Goal: Obtain resource: Download file/media

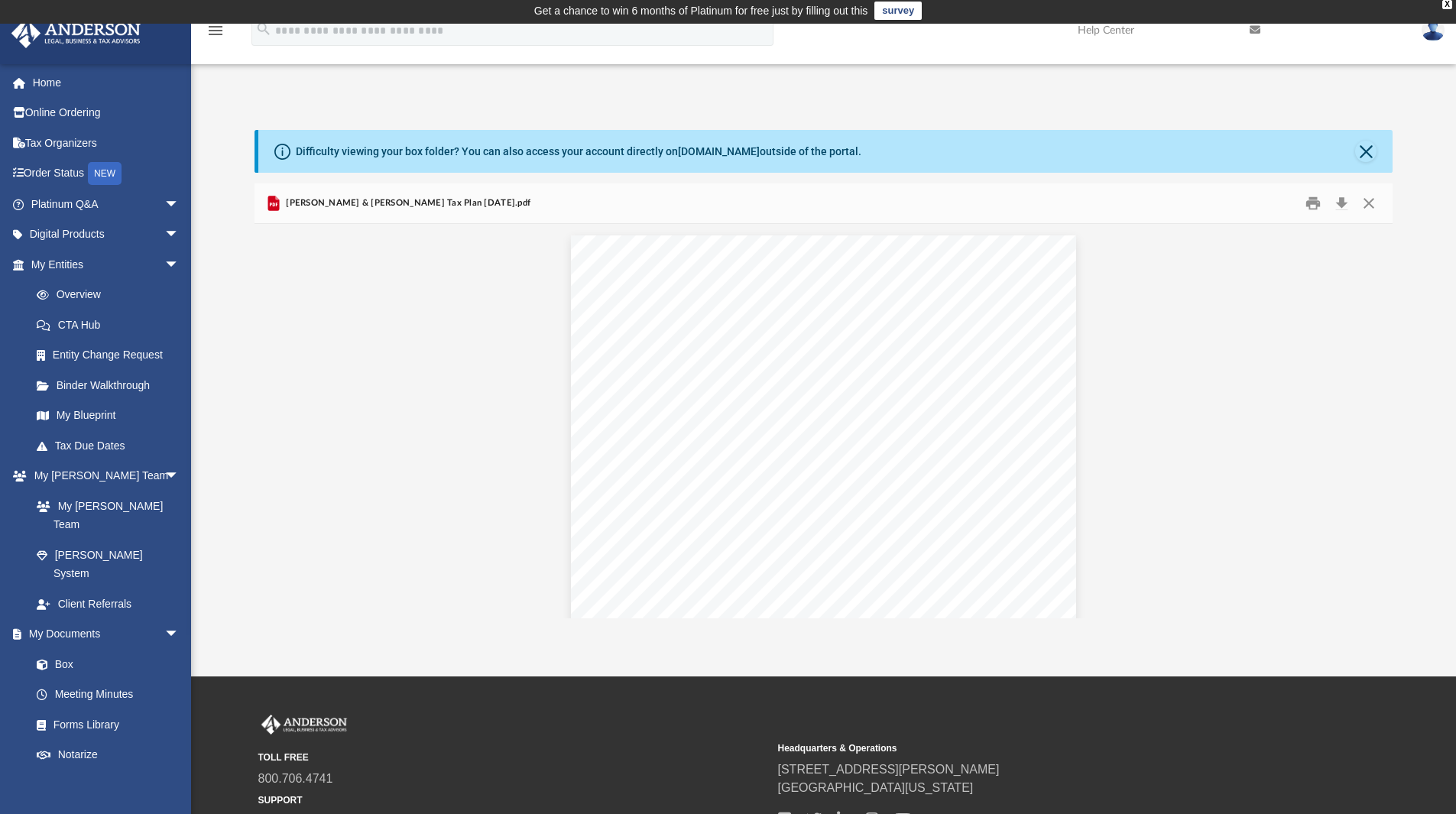
scroll to position [1654, 0]
click at [1363, 151] on button "Close" at bounding box center [1366, 151] width 22 height 22
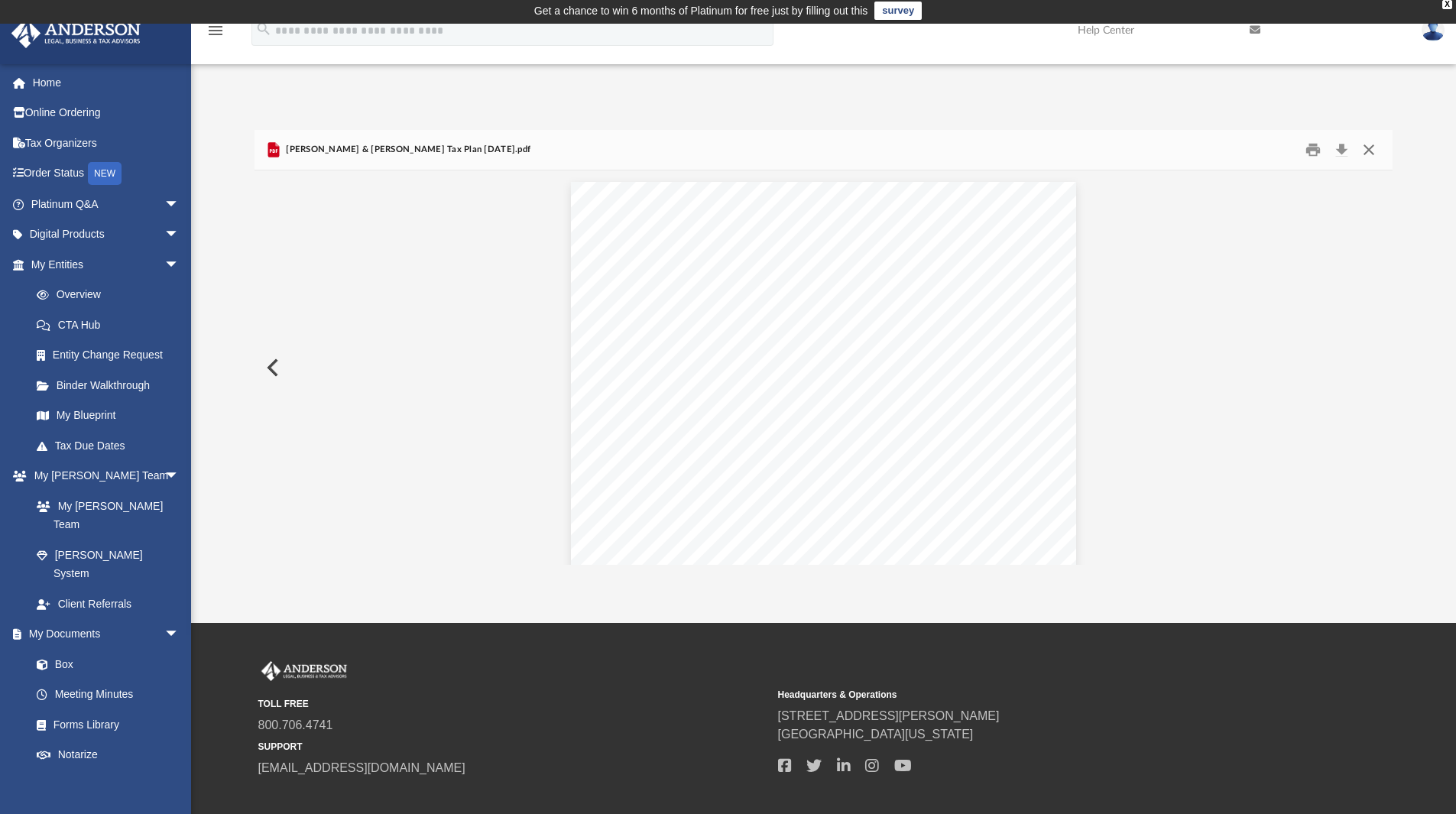
click at [1363, 151] on button "Close" at bounding box center [1369, 150] width 27 height 24
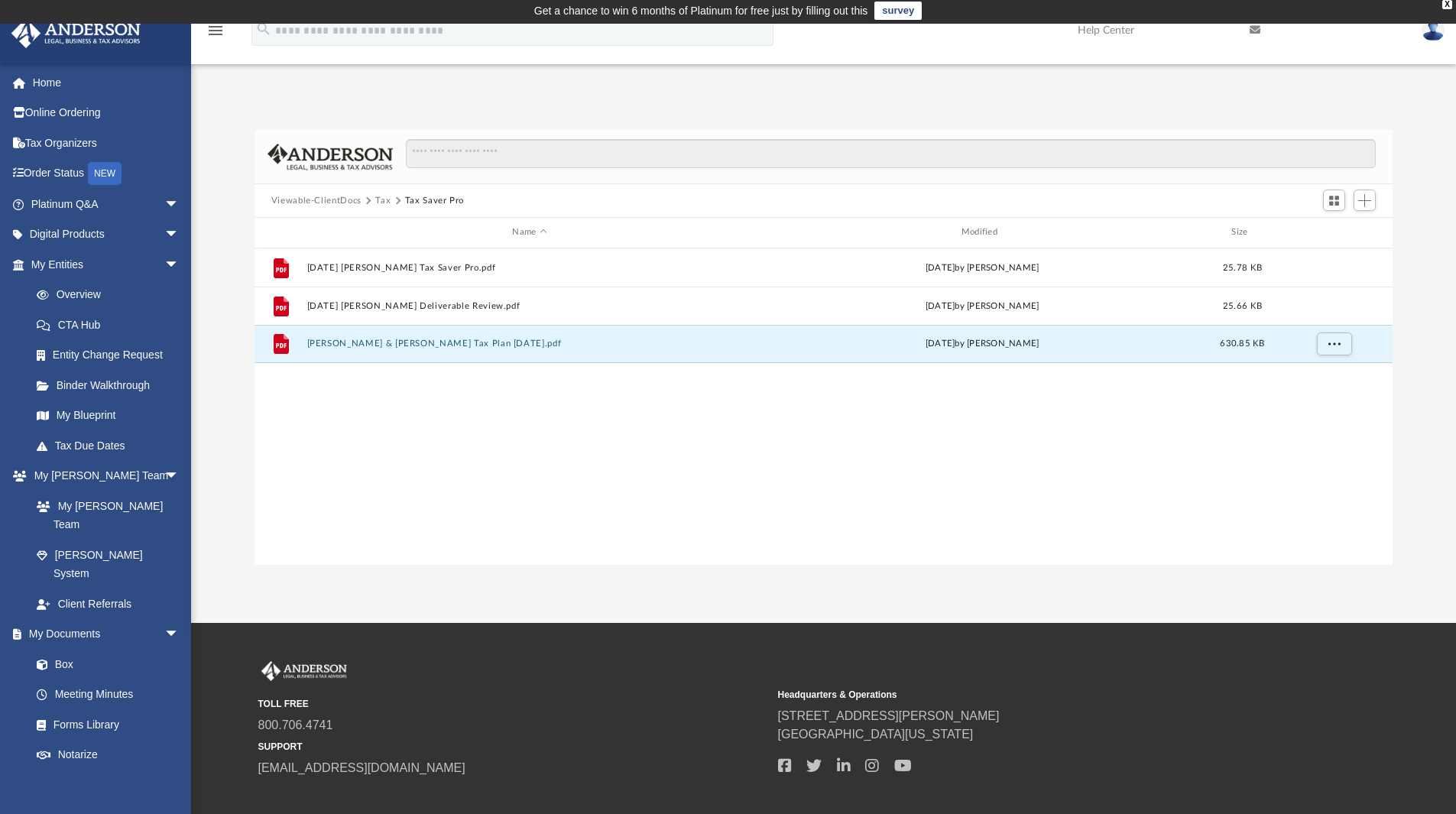
scroll to position [0, 0]
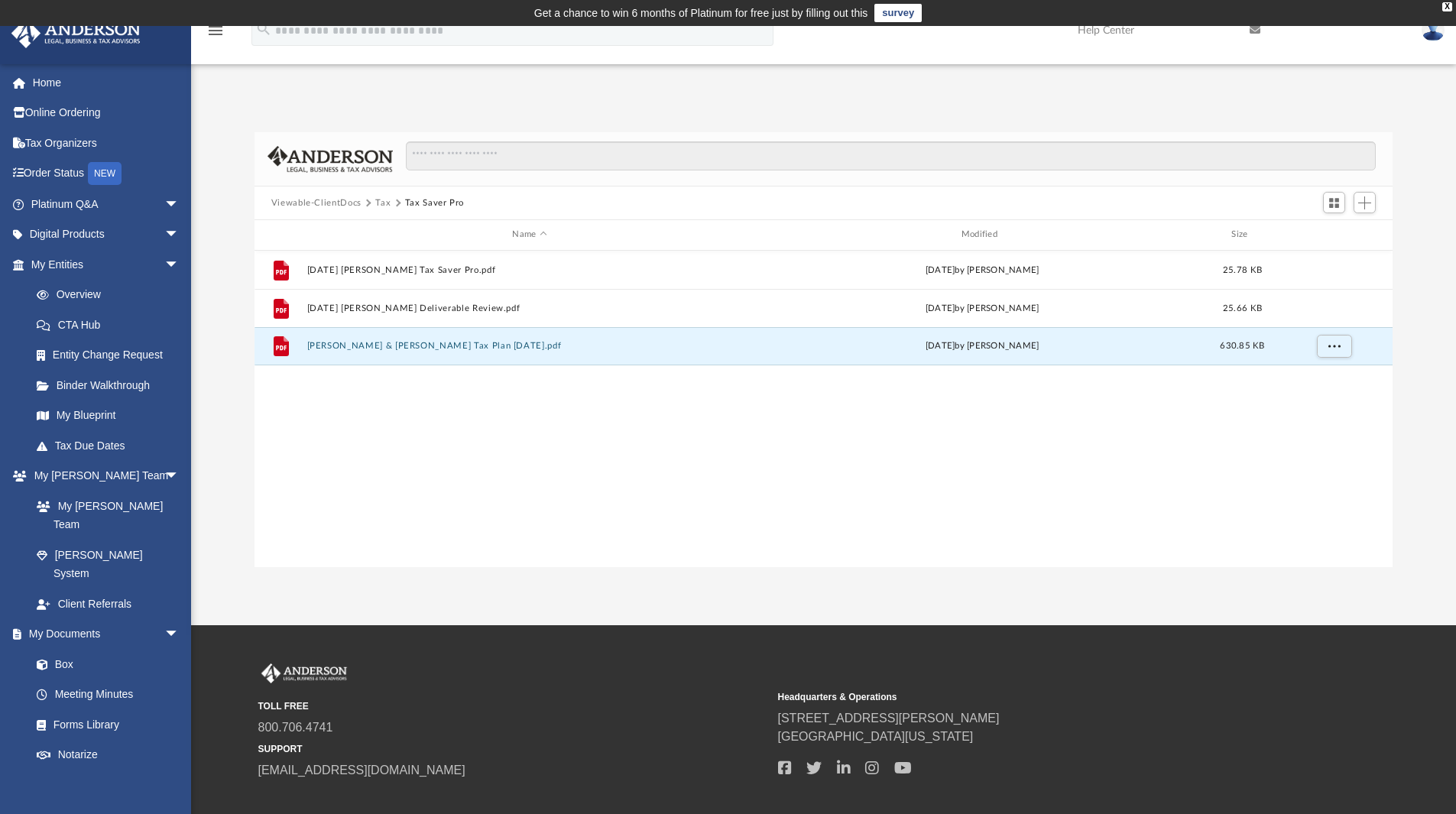
drag, startPoint x: 732, startPoint y: 13, endPoint x: 864, endPoint y: 13, distance: 132.0
click at [864, 13] on div "Get a chance to win 6 months of Platinum for free just by filling out this" at bounding box center [700, 13] width 334 height 18
click at [380, 207] on button "Tax" at bounding box center [383, 202] width 15 height 14
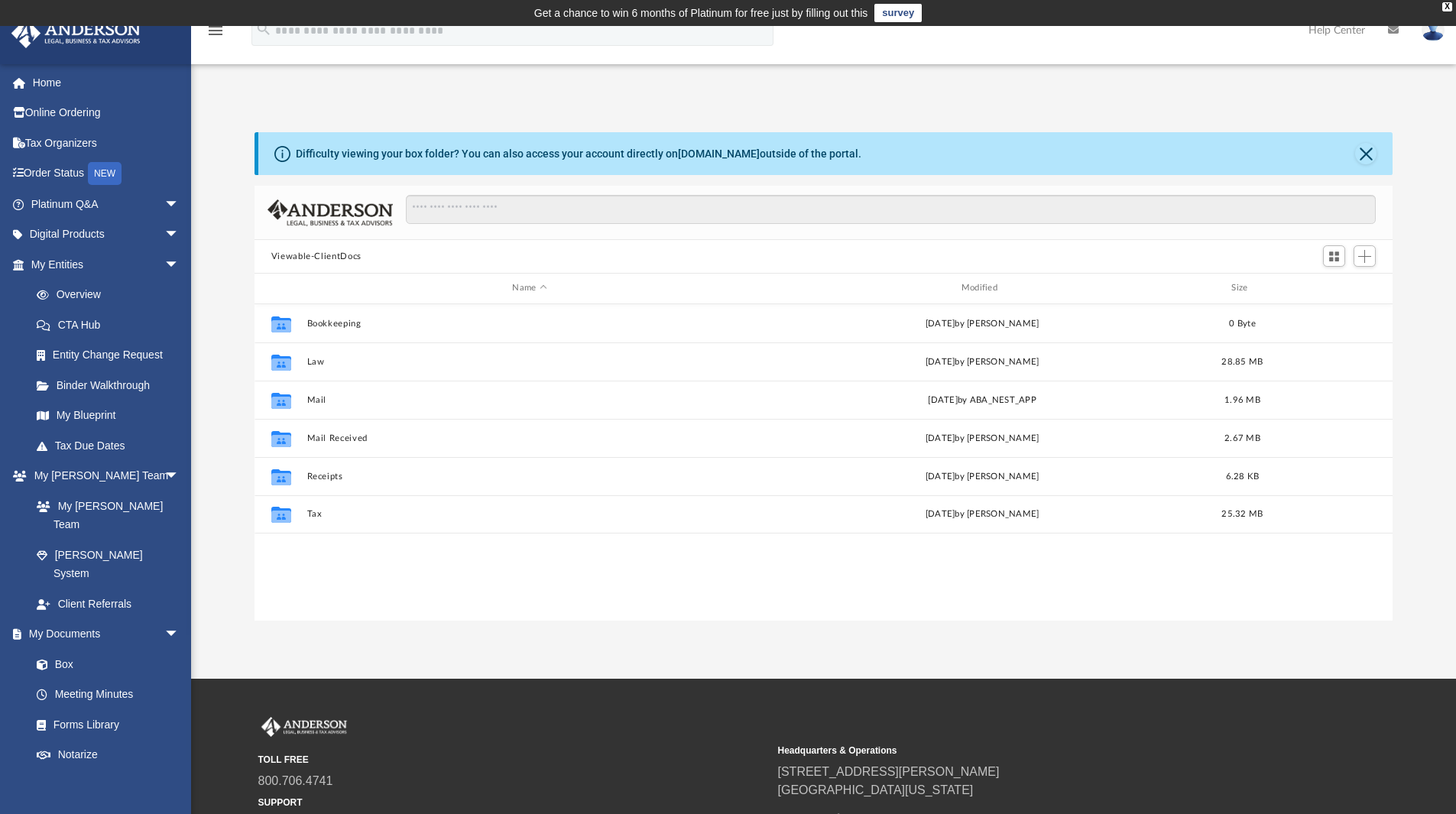
scroll to position [336, 1126]
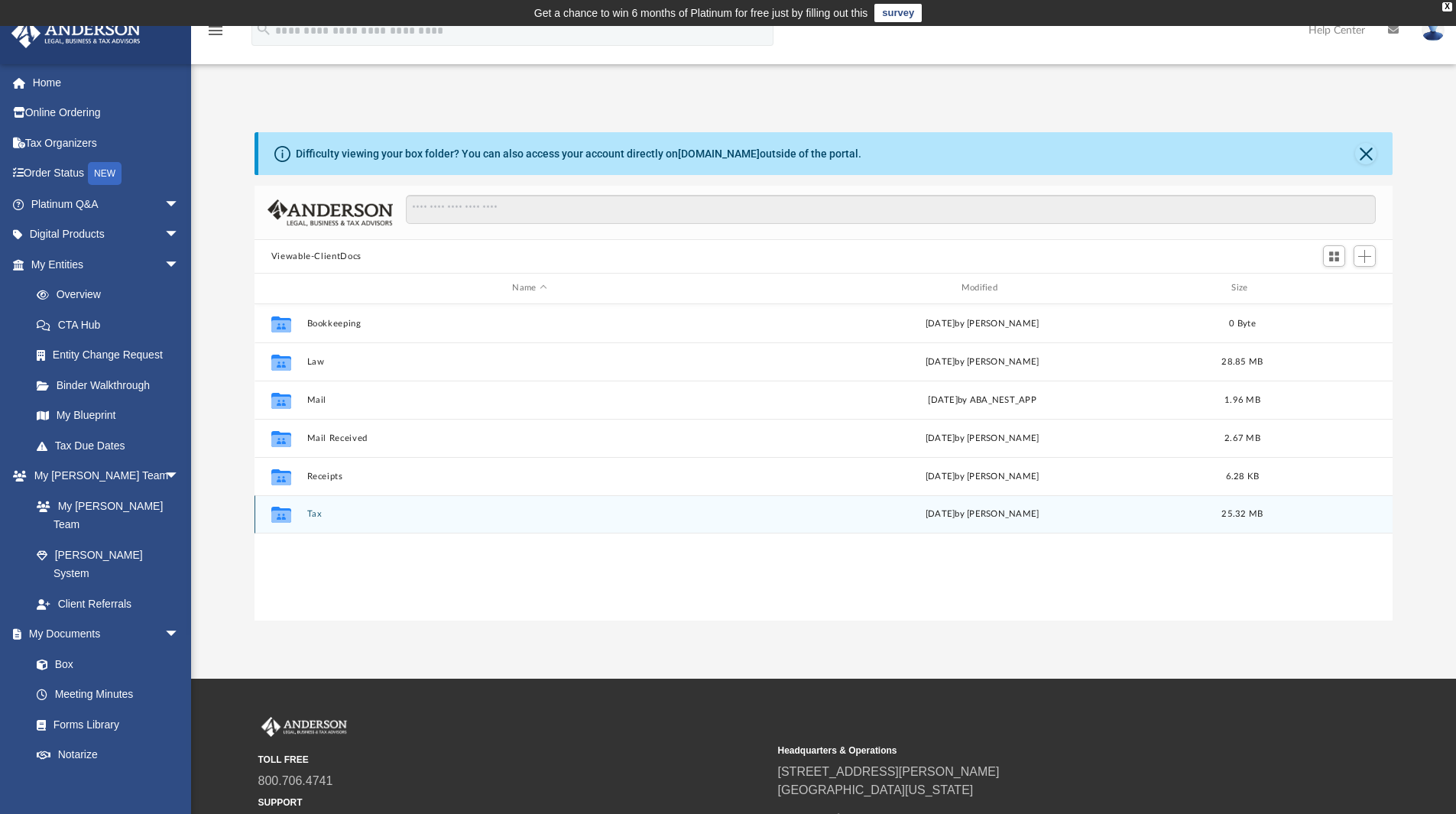
click at [319, 507] on div "Collaborated Folder Tax Tue Aug 5 2025 by Alex Price 25.32 MB" at bounding box center [824, 515] width 1139 height 38
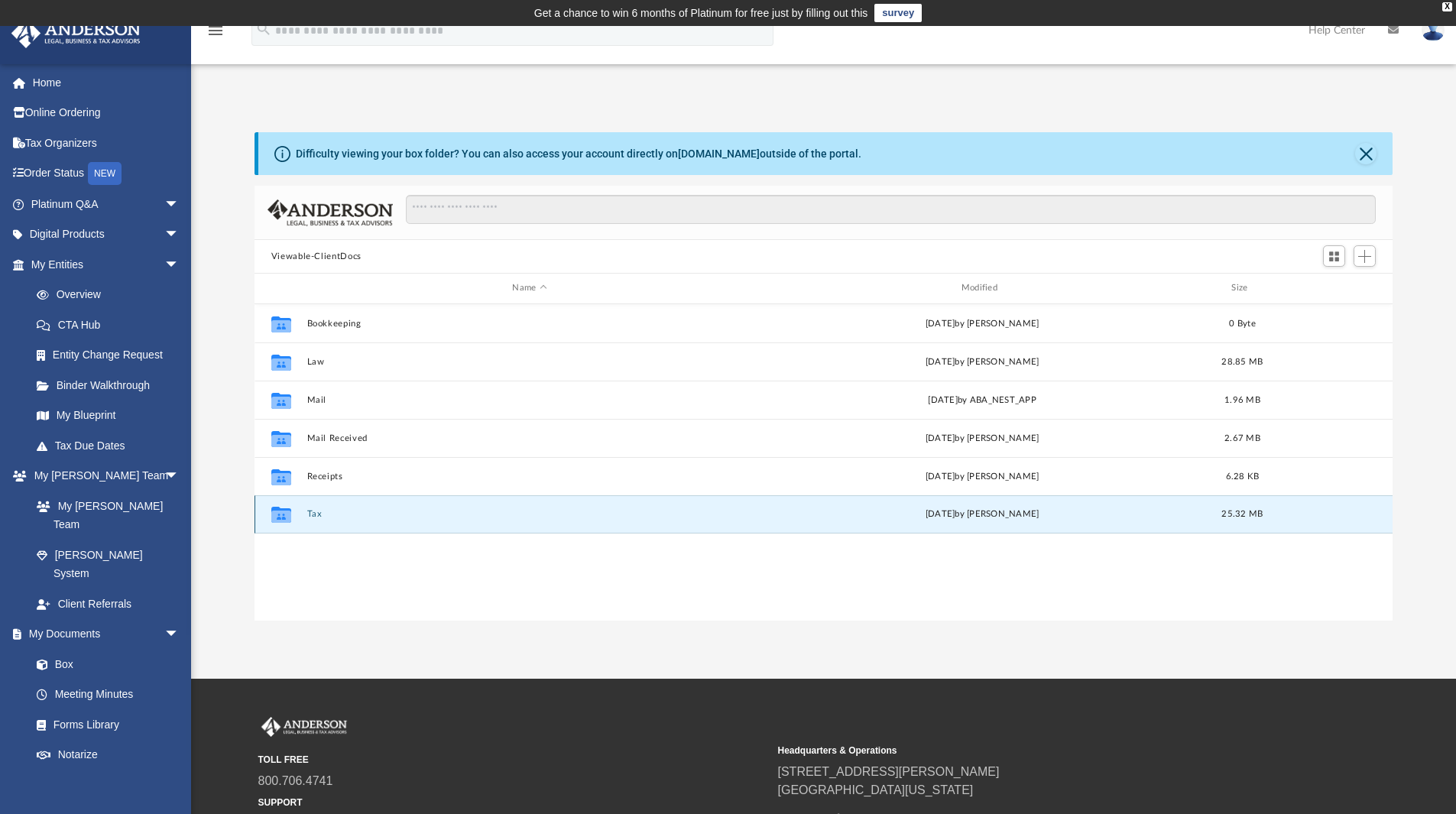
click at [318, 511] on button "Tax" at bounding box center [529, 514] width 446 height 10
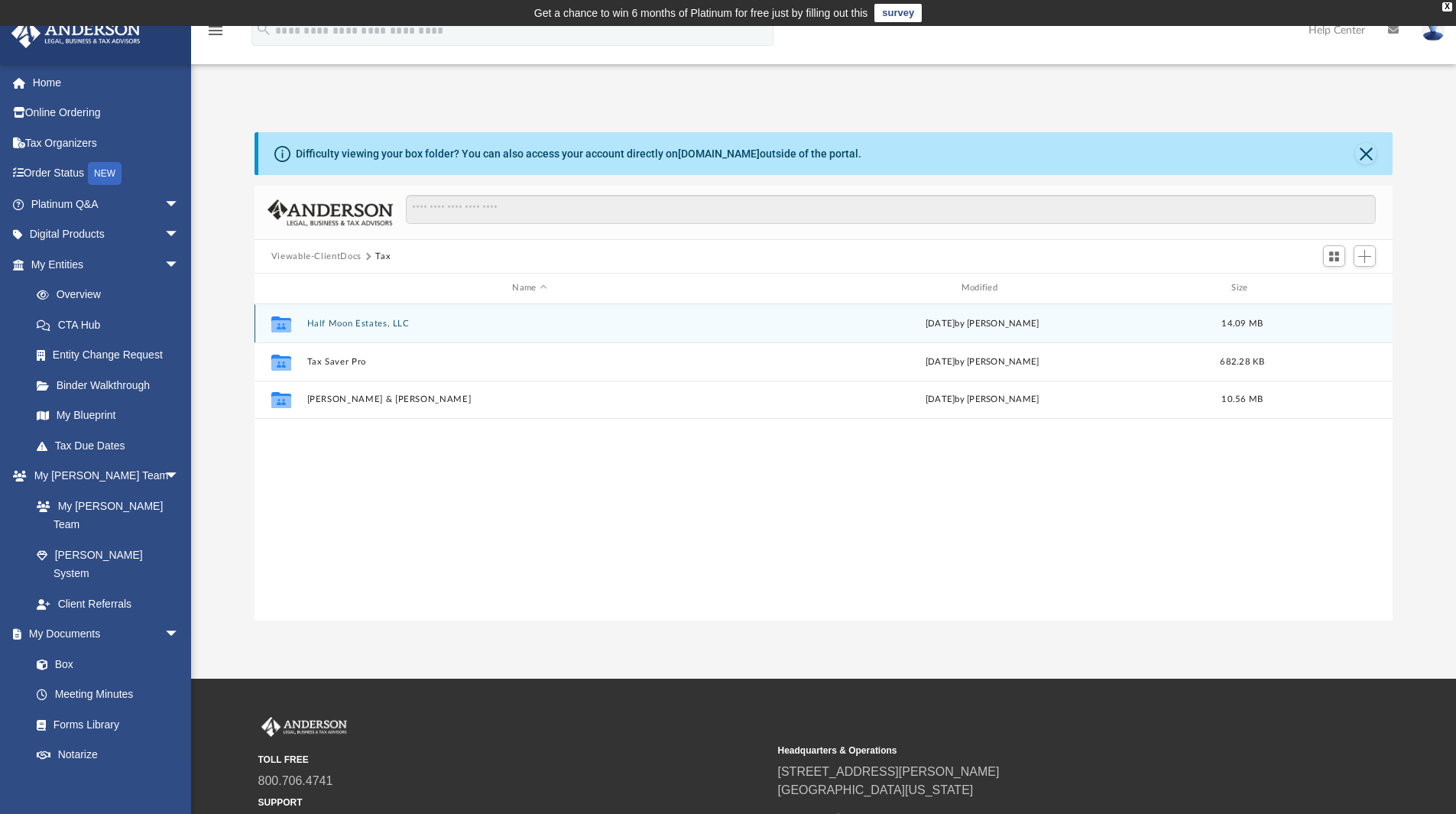
click at [414, 329] on button "Half Moon Estates, LLC" at bounding box center [529, 323] width 446 height 10
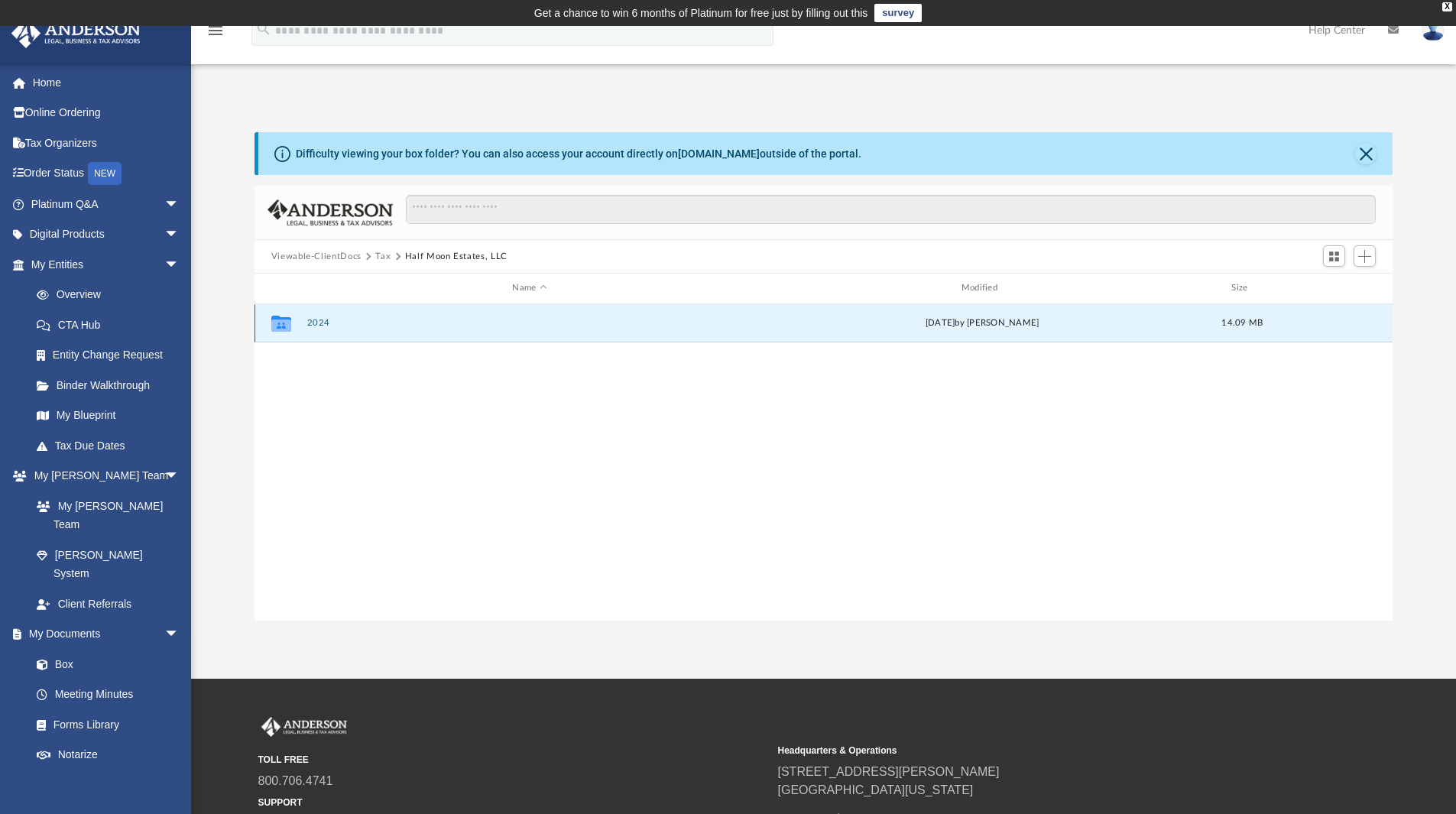
click at [394, 327] on button "2024" at bounding box center [529, 323] width 446 height 10
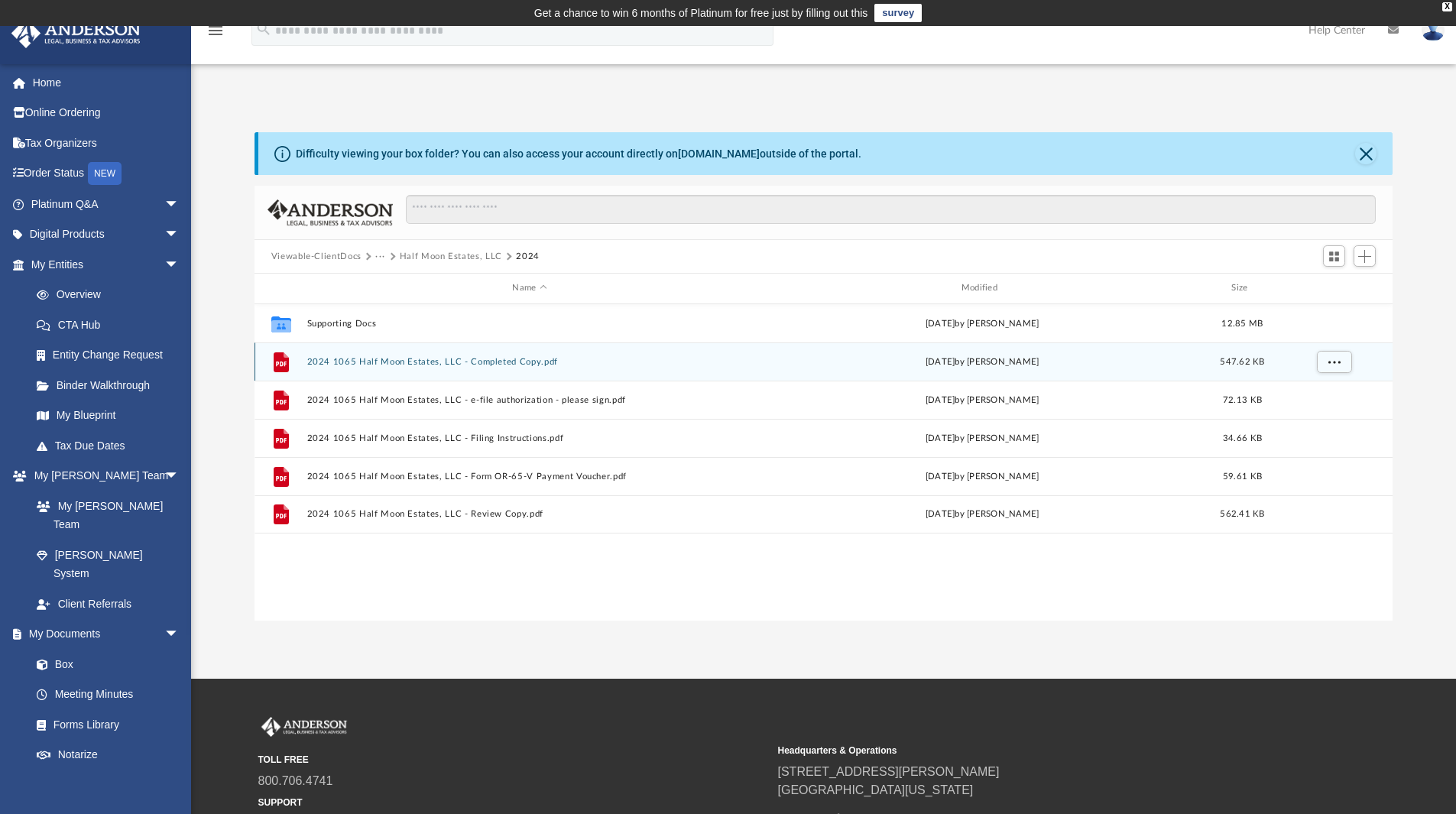
click at [465, 355] on div "File 2024 1065 Half Moon Estates, LLC - Completed Copy.pdf Tue Aug 5 2025 by Al…" at bounding box center [824, 362] width 1139 height 38
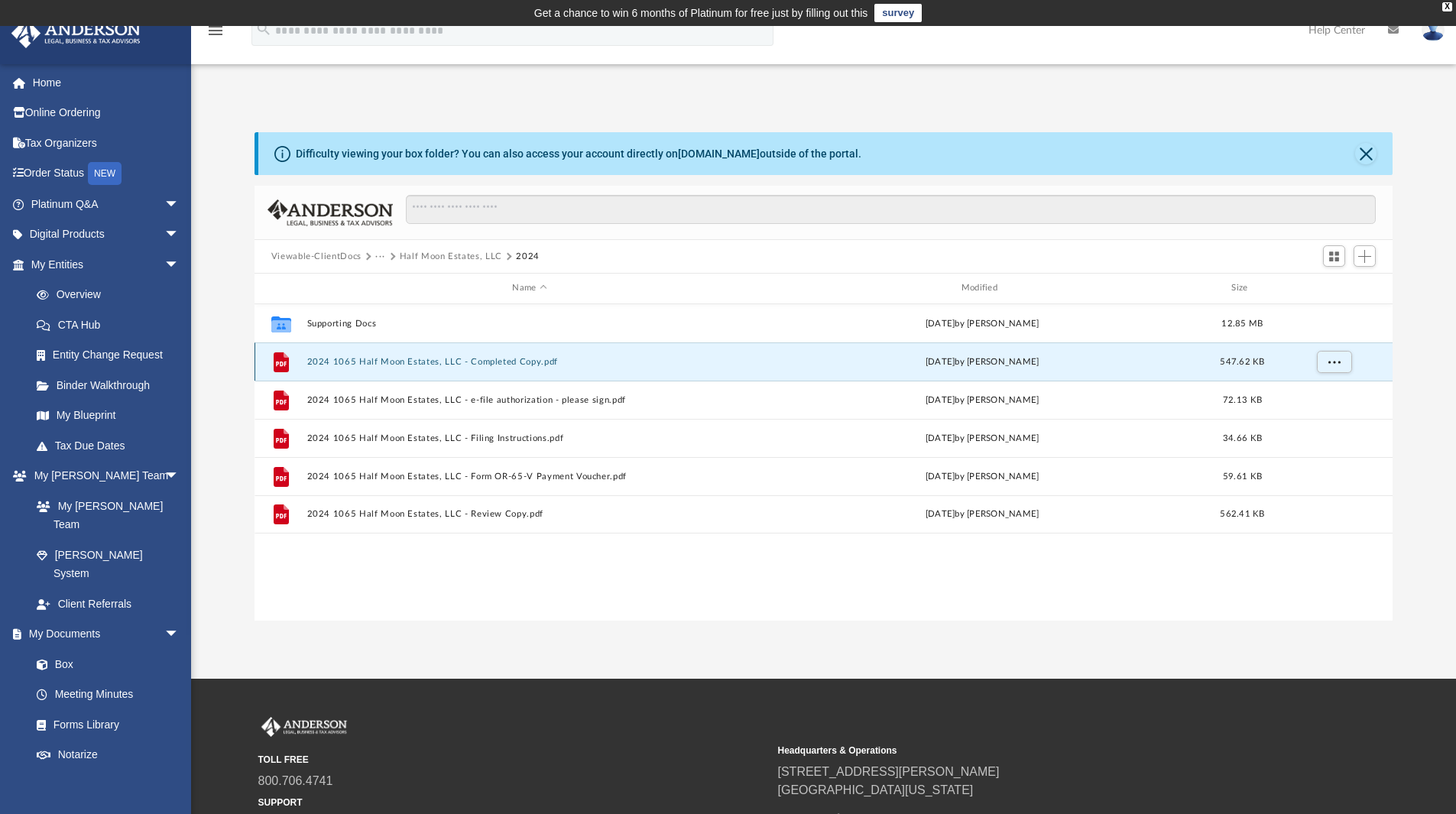
click at [466, 359] on button "2024 1065 Half Moon Estates, LLC - Completed Copy.pdf" at bounding box center [529, 362] width 446 height 10
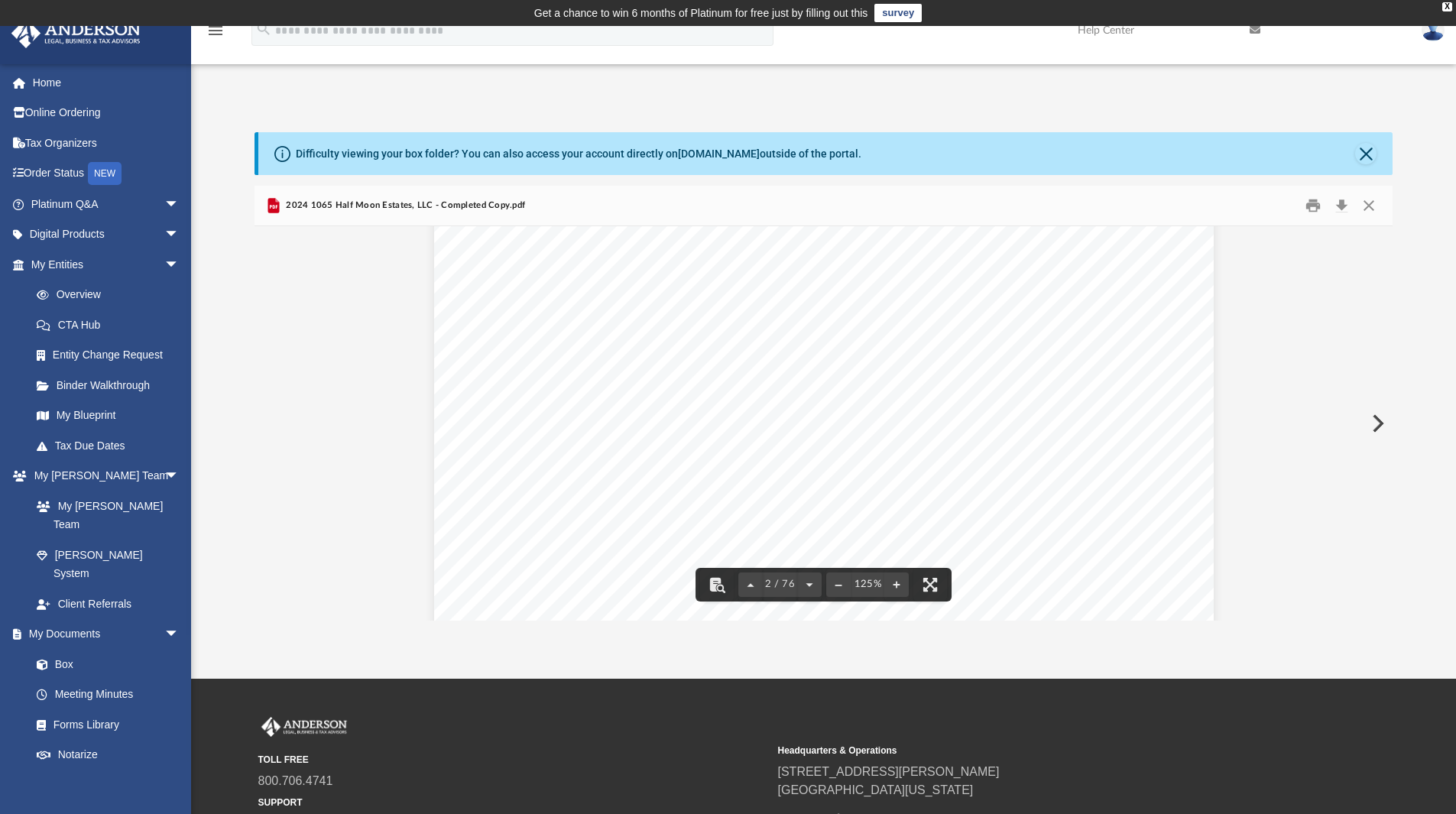
scroll to position [1299, 0]
click at [1338, 203] on button "Download" at bounding box center [1341, 207] width 27 height 24
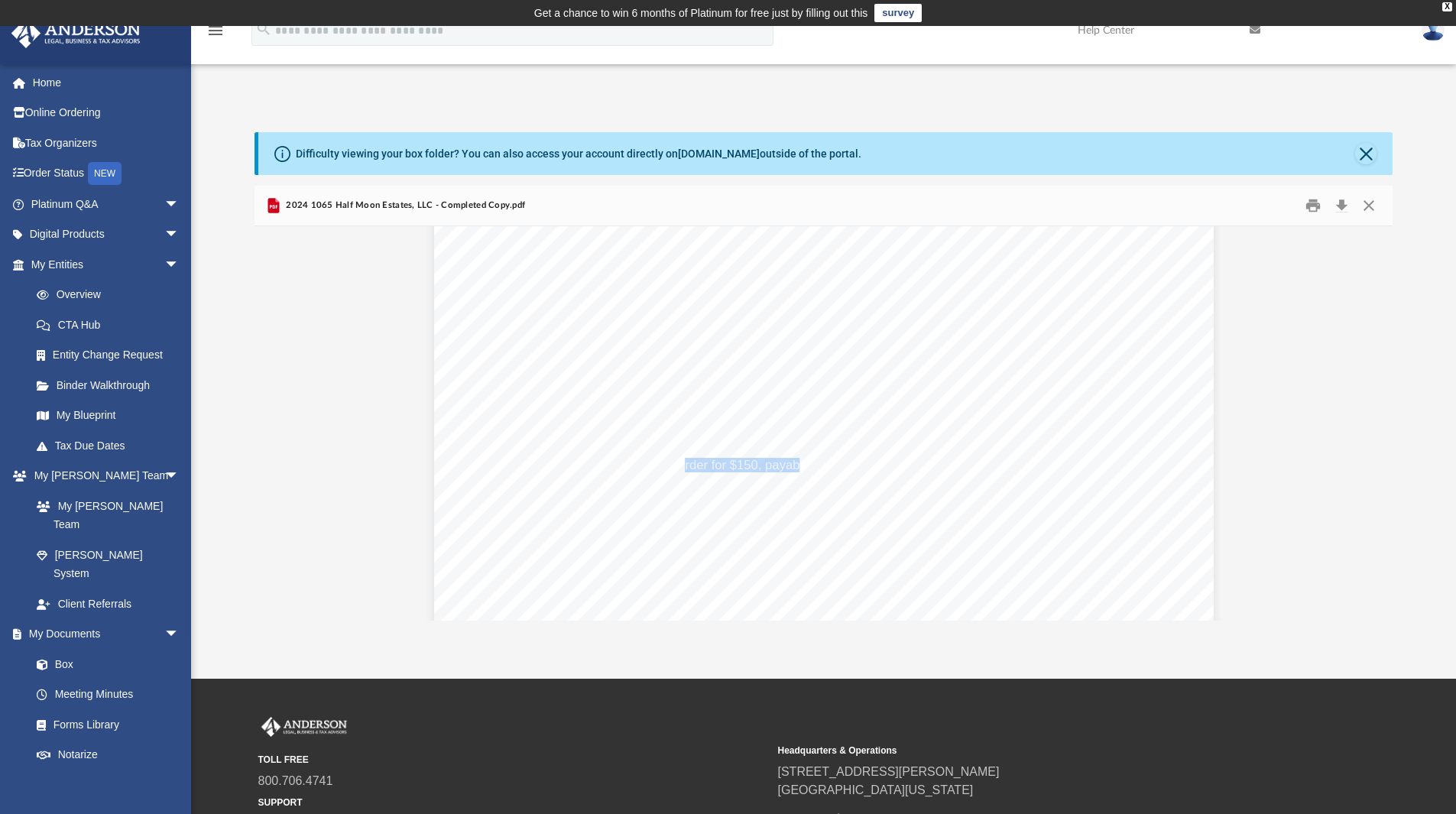
drag, startPoint x: 681, startPoint y: 469, endPoint x: 796, endPoint y: 469, distance: 115.0
click at [796, 469] on span "Enclose a check or money order for $150, payable to Oregon Department of Revenu…" at bounding box center [830, 466] width 610 height 13
click at [888, 417] on div "August 4, 2025 Half Moon Estates, LLC 1718 CAPITOL AVENUE CHEYENNE, WY 82001 Ha…" at bounding box center [824, 436] width 780 height 1008
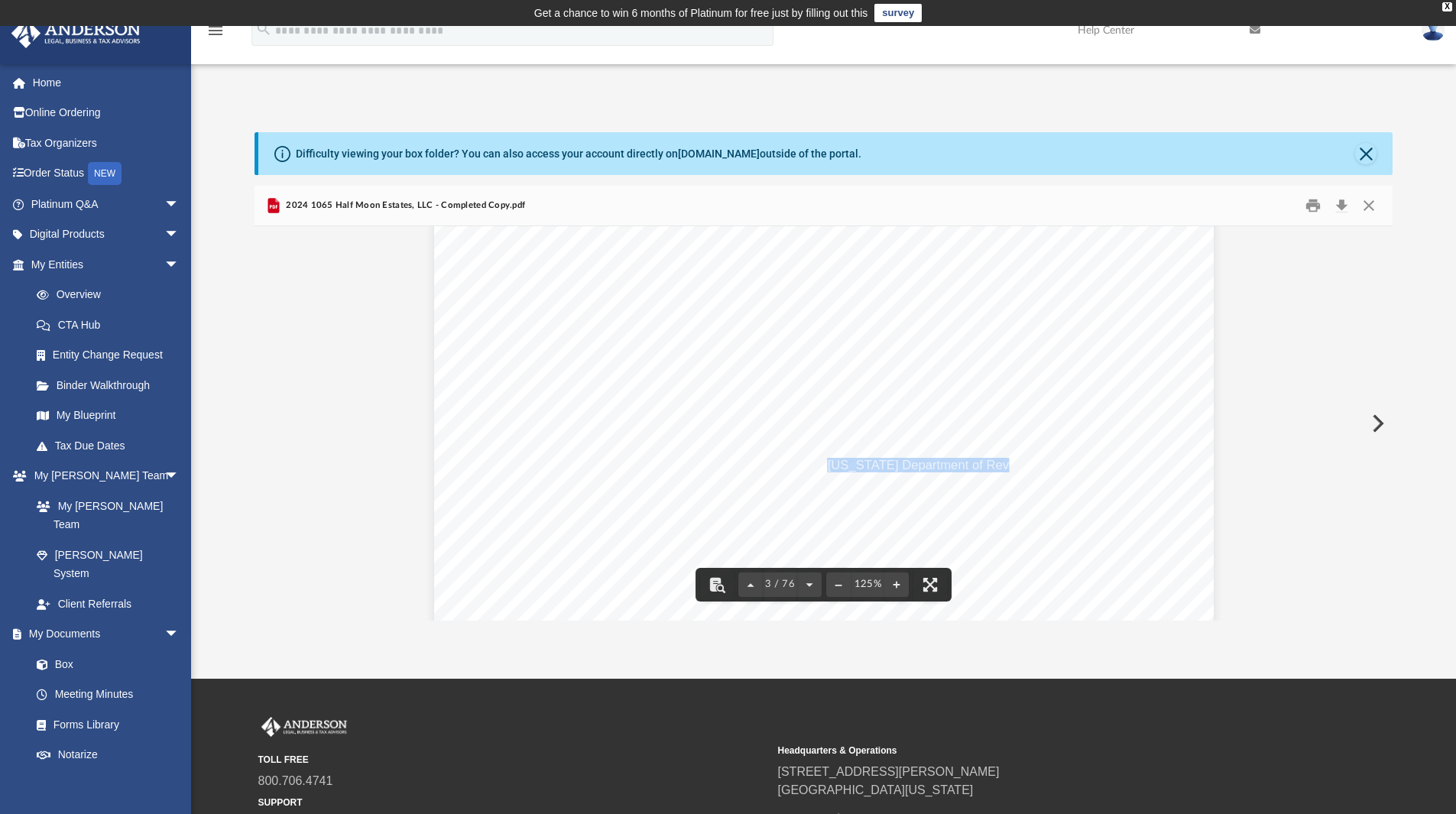
drag, startPoint x: 825, startPoint y: 464, endPoint x: 1001, endPoint y: 463, distance: 176.0
click at [1001, 463] on span "Enclose a check or money order for $150, payable to Oregon Department of Revenu…" at bounding box center [830, 466] width 610 height 13
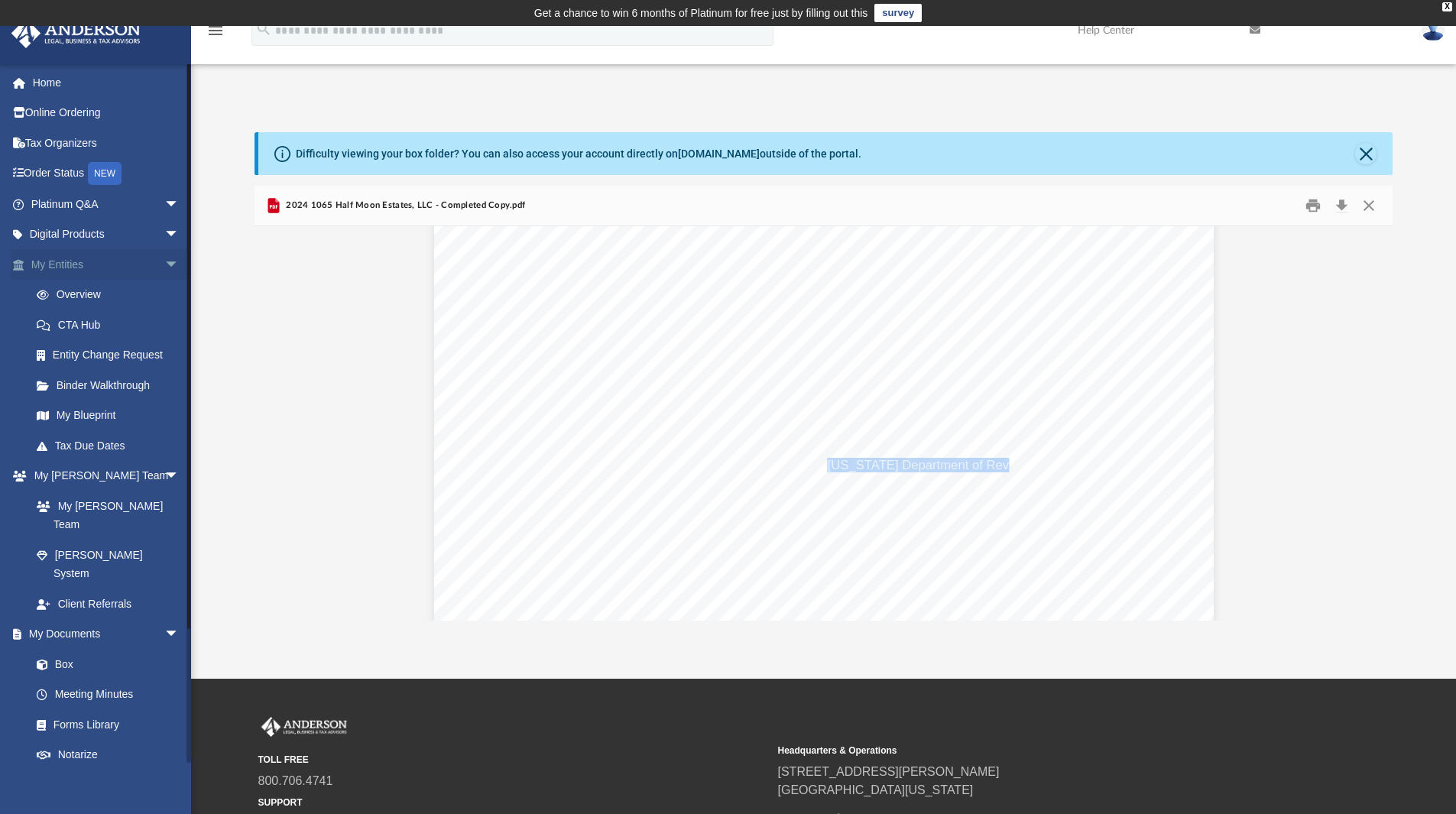
click at [68, 268] on link "My Entities arrow_drop_down" at bounding box center [106, 264] width 192 height 30
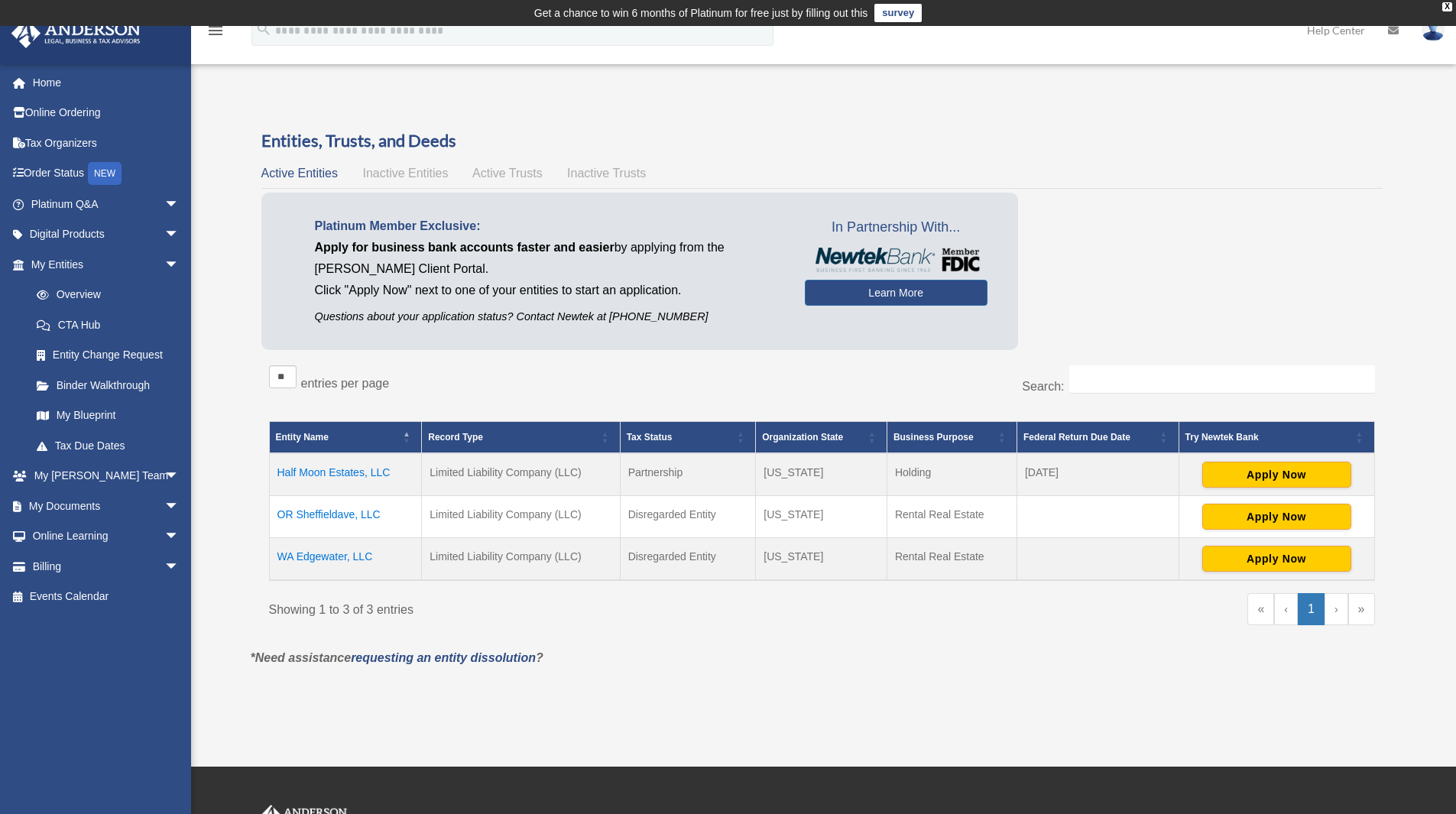
click at [363, 475] on td "Half Moon Estates, LLC" at bounding box center [345, 474] width 153 height 42
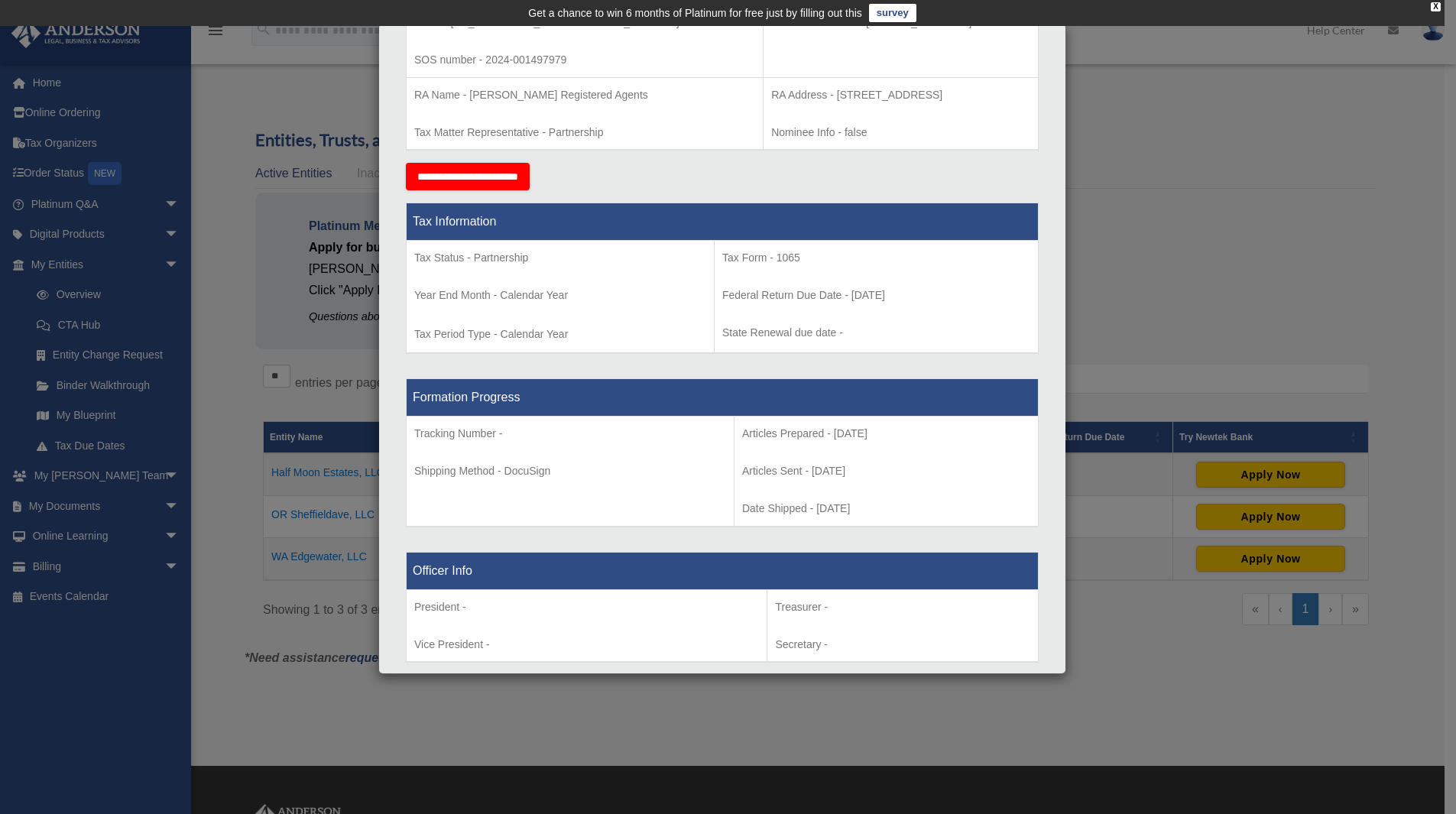
scroll to position [382, 0]
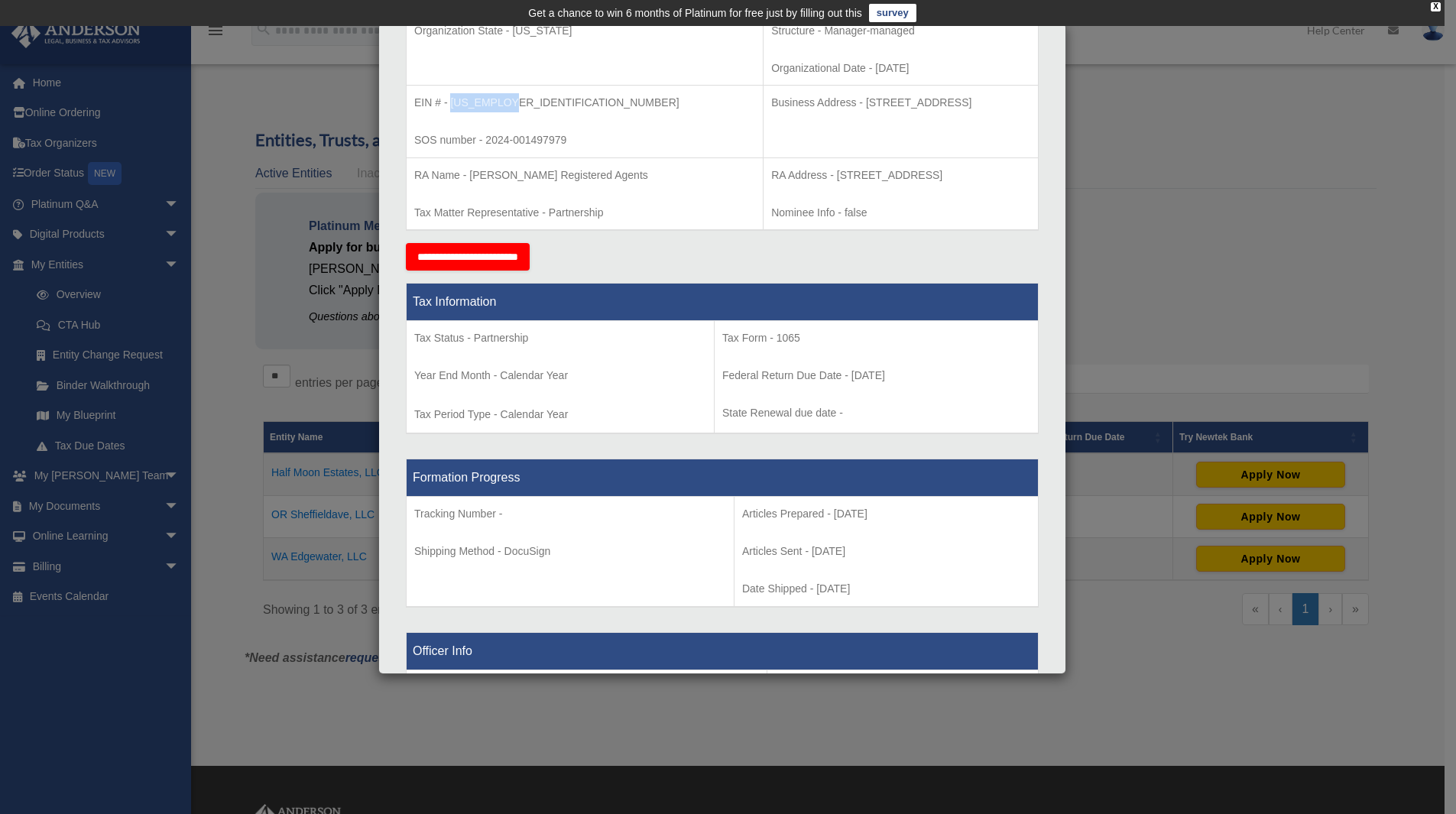
drag, startPoint x: 451, startPoint y: 101, endPoint x: 519, endPoint y: 97, distance: 68.1
click at [507, 95] on p "EIN # - [US_EMPLOYER_IDENTIFICATION_NUMBER]" at bounding box center [585, 102] width 341 height 19
copy p "[US_EMPLOYER_IDENTIFICATION_NUMBER]"
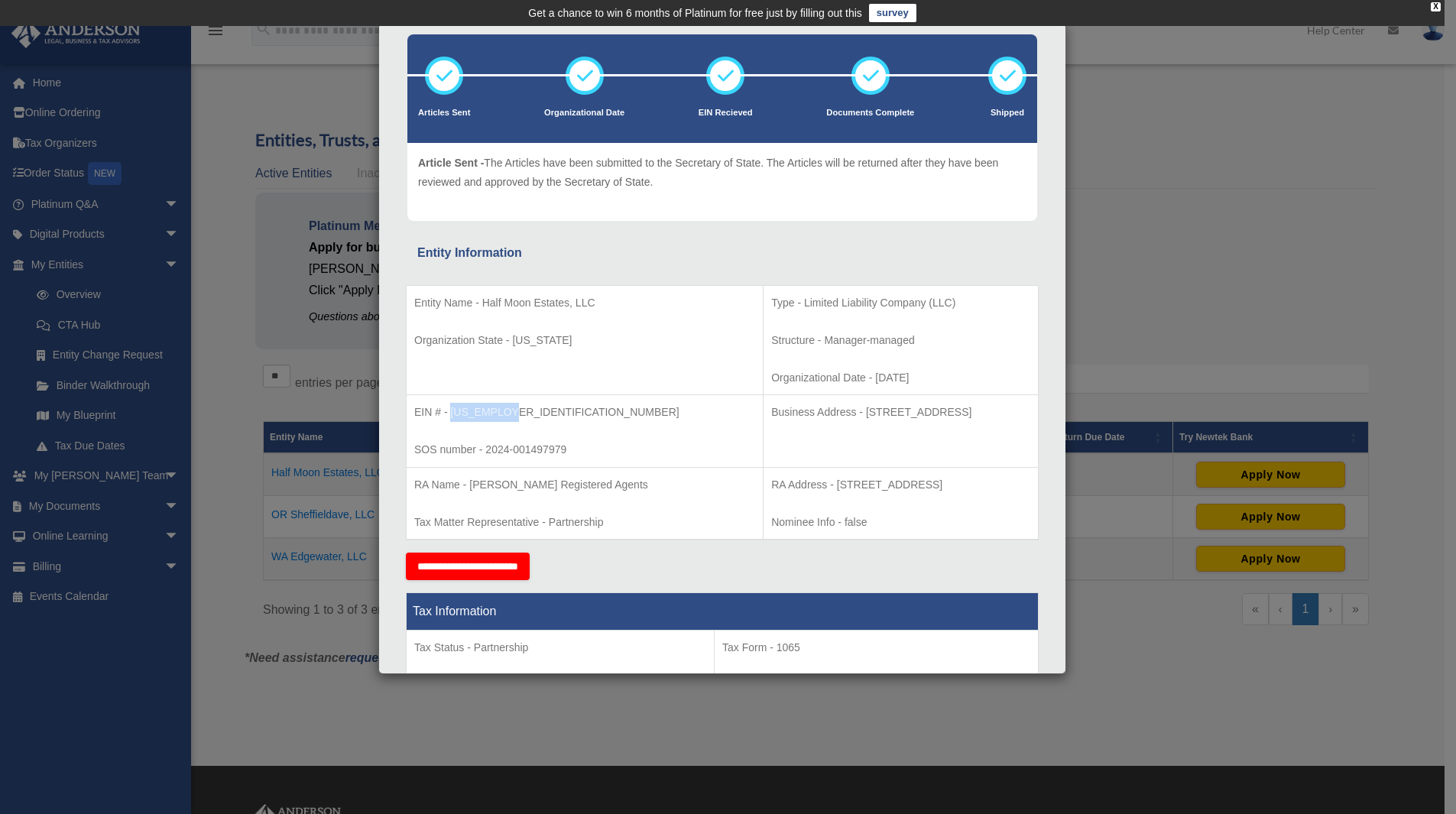
scroll to position [0, 0]
